Goal: Navigation & Orientation: Go to known website

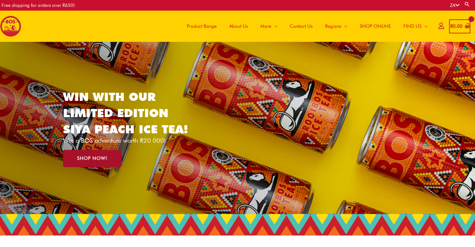
click at [91, 161] on link "SHOP NOW!" at bounding box center [92, 158] width 58 height 17
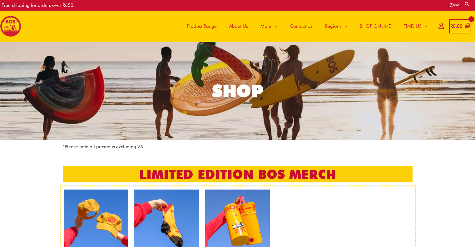
click at [380, 25] on span "SHOP ONLINE" at bounding box center [375, 26] width 31 height 19
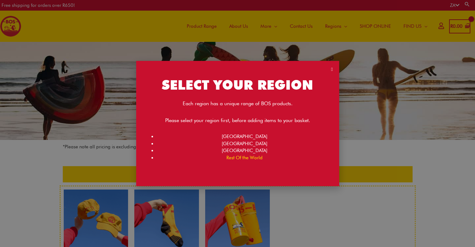
click at [255, 159] on link "Rest Of the World" at bounding box center [244, 158] width 36 height 6
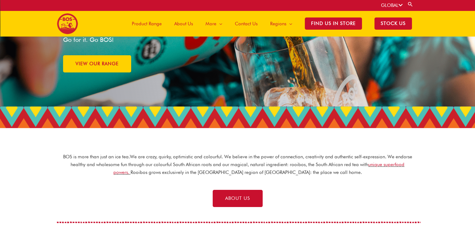
scroll to position [38, 0]
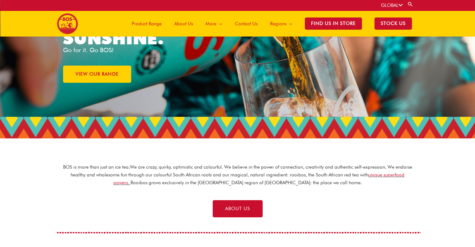
scroll to position [58, 0]
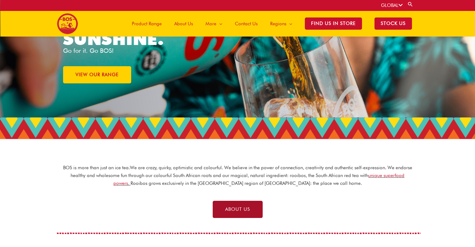
click at [235, 212] on link "ABOUT US" at bounding box center [238, 209] width 50 height 17
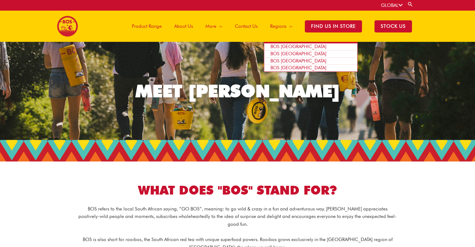
click at [284, 66] on span "BOS [GEOGRAPHIC_DATA]" at bounding box center [299, 68] width 56 height 6
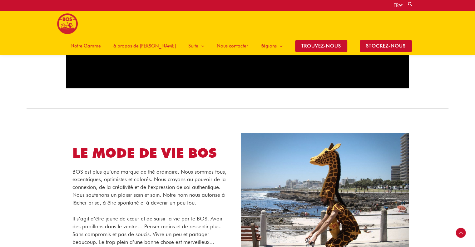
scroll to position [589, 0]
